Goal: Task Accomplishment & Management: Manage account settings

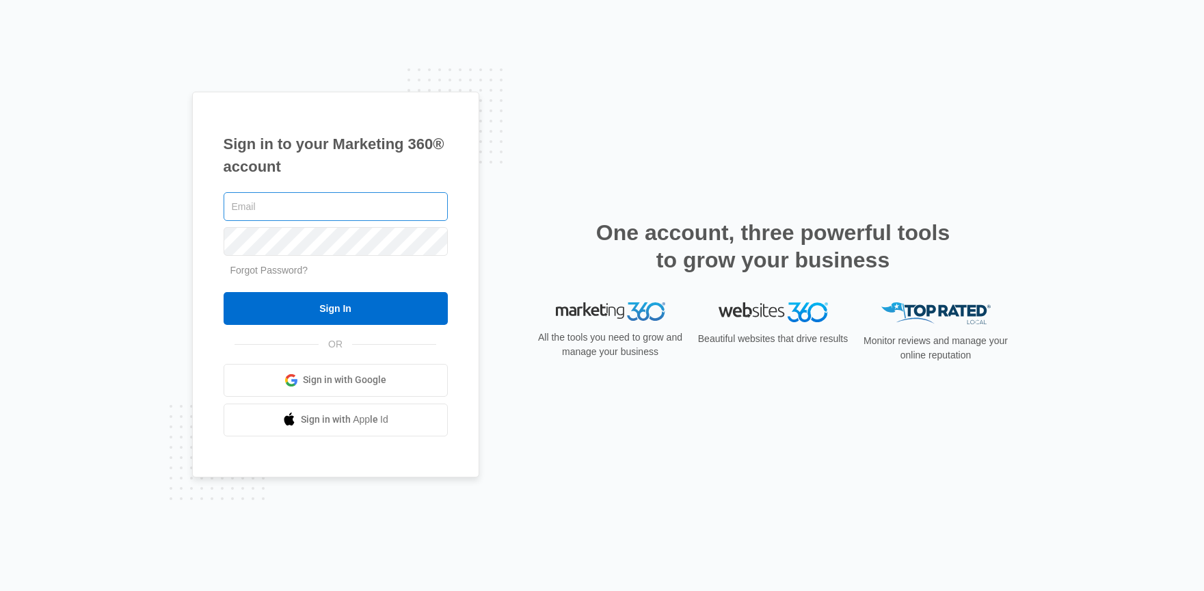
click at [286, 204] on input "text" at bounding box center [336, 206] width 224 height 29
type input "[PERSON_NAME][EMAIL_ADDRESS][PERSON_NAME][DOMAIN_NAME]"
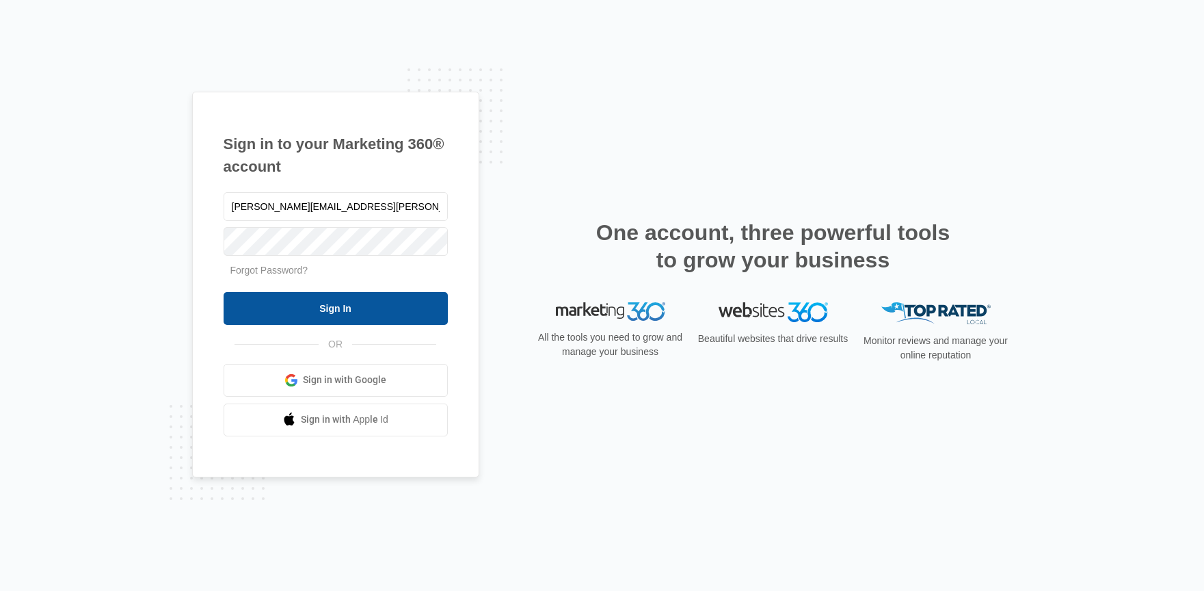
click at [361, 315] on input "Sign In" at bounding box center [336, 308] width 224 height 33
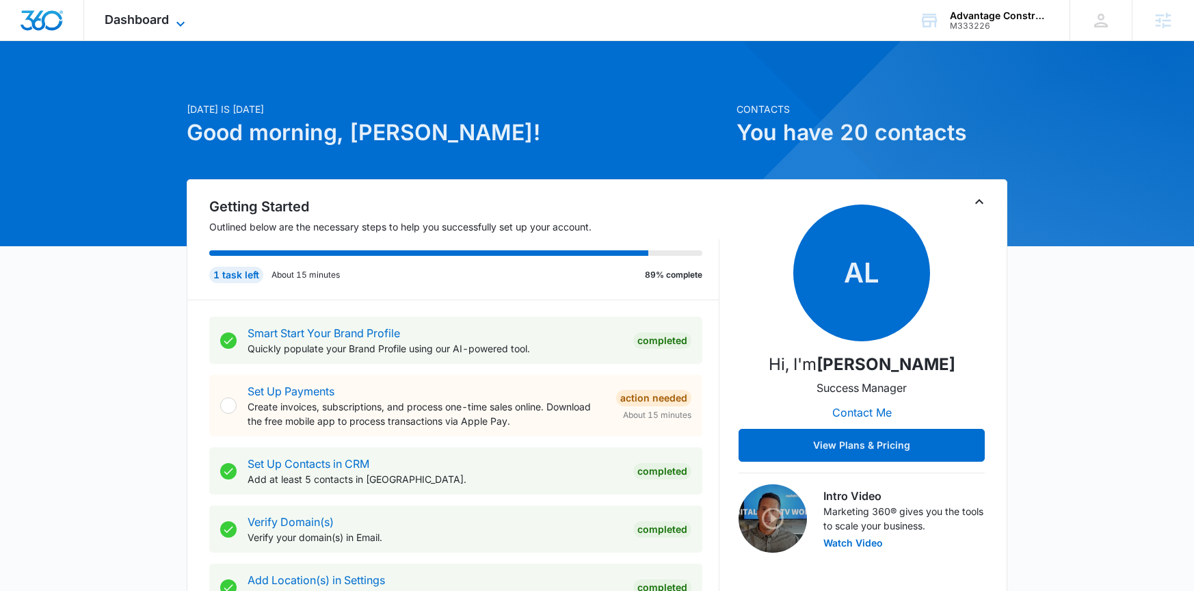
click at [136, 23] on span "Dashboard" at bounding box center [137, 19] width 64 height 14
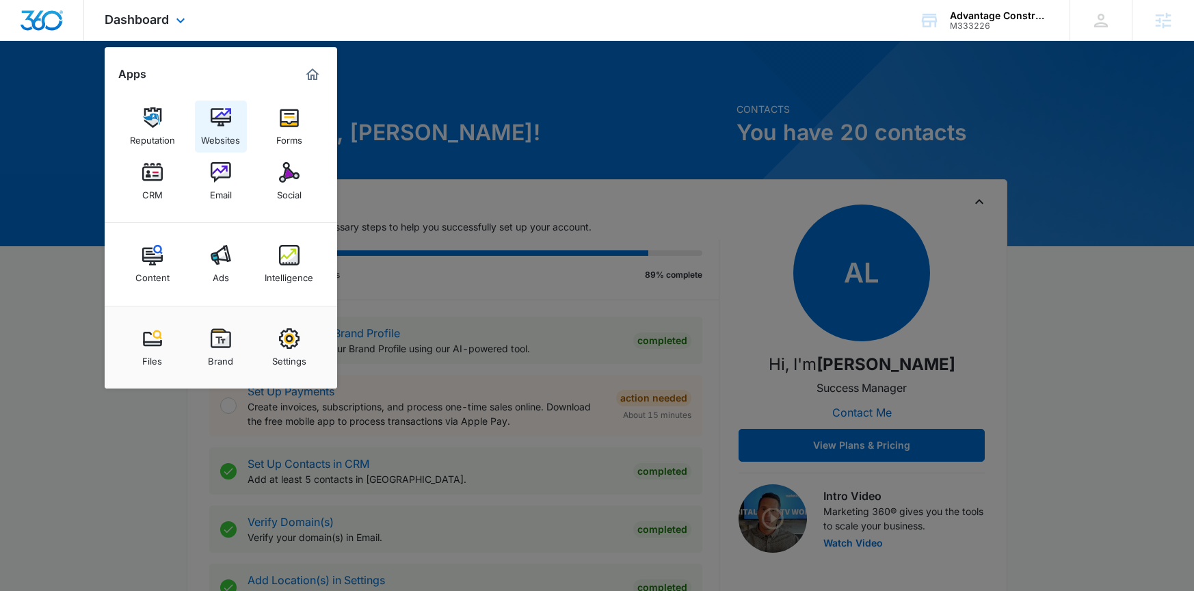
click at [211, 116] on img at bounding box center [221, 117] width 21 height 21
